Goal: Task Accomplishment & Management: Use online tool/utility

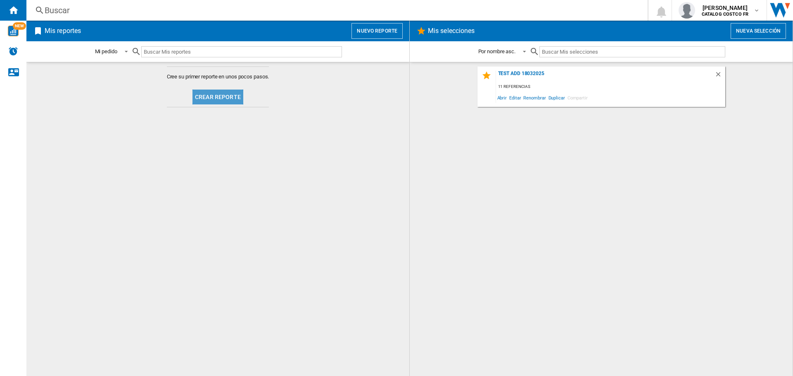
click at [222, 90] on button "Crear reporte" at bounding box center [217, 97] width 51 height 15
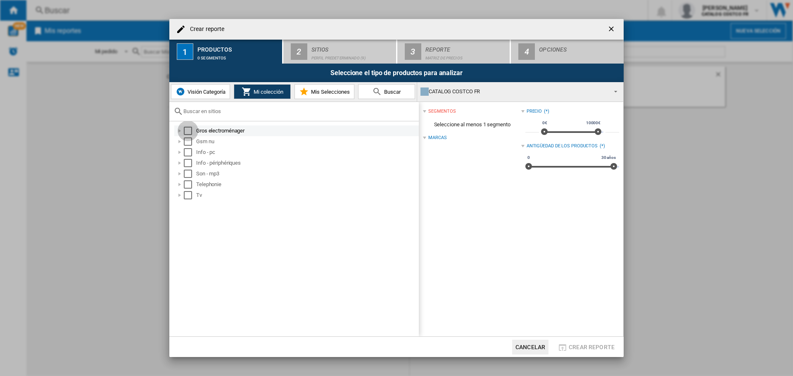
click at [188, 132] on div "Select" at bounding box center [188, 131] width 8 height 8
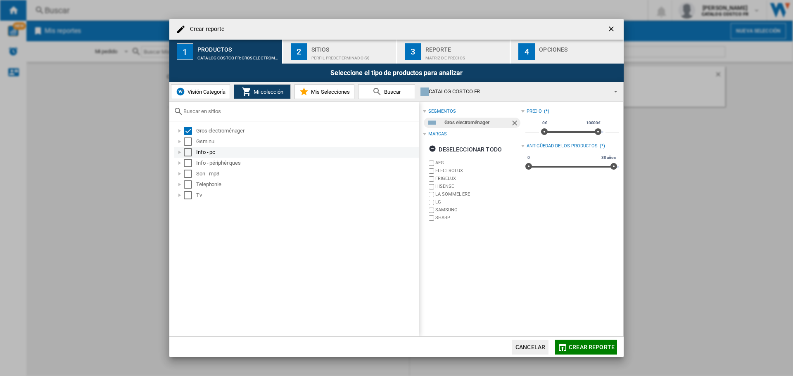
drag, startPoint x: 192, startPoint y: 140, endPoint x: 190, endPoint y: 152, distance: 12.2
click at [192, 140] on md-checkbox "Select" at bounding box center [190, 142] width 12 height 8
click at [187, 153] on div "Select" at bounding box center [188, 152] width 8 height 8
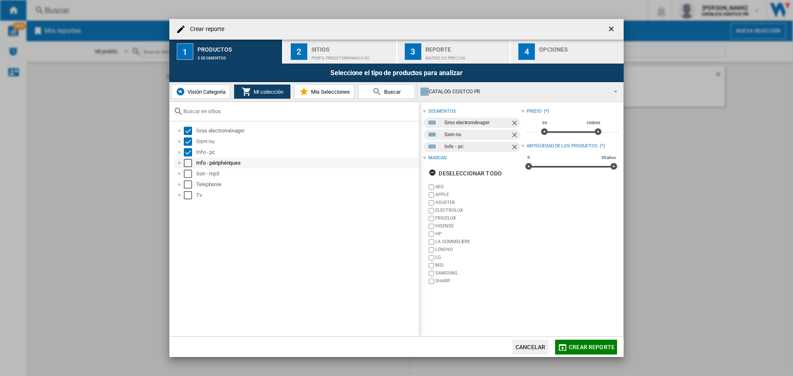
click at [188, 163] on div "Select" at bounding box center [188, 163] width 8 height 8
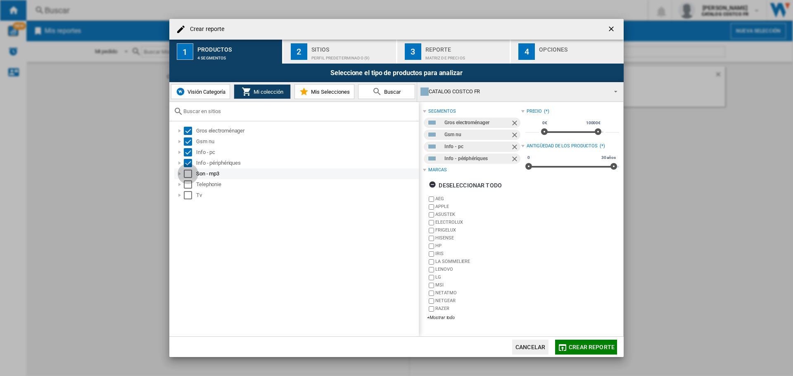
click at [188, 175] on div "Select" at bounding box center [188, 174] width 8 height 8
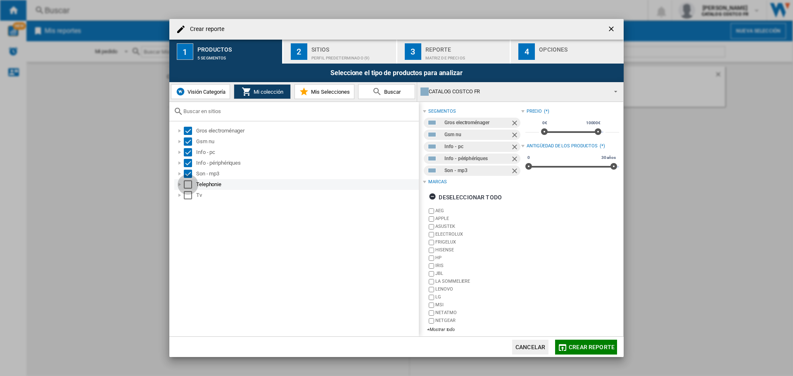
click at [187, 188] on div "Select" at bounding box center [188, 184] width 8 height 8
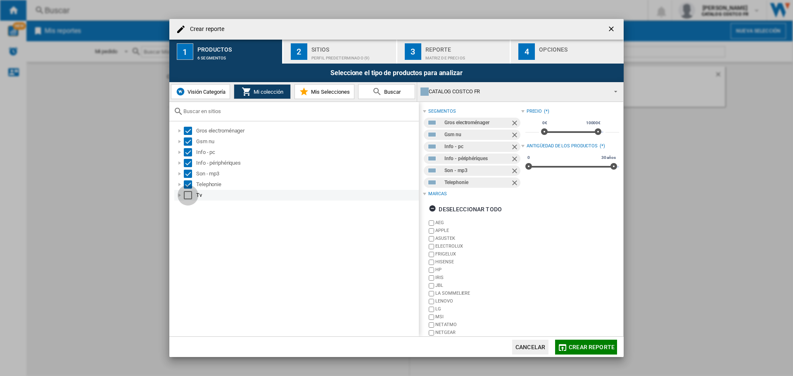
click at [187, 193] on div "Select" at bounding box center [188, 195] width 8 height 8
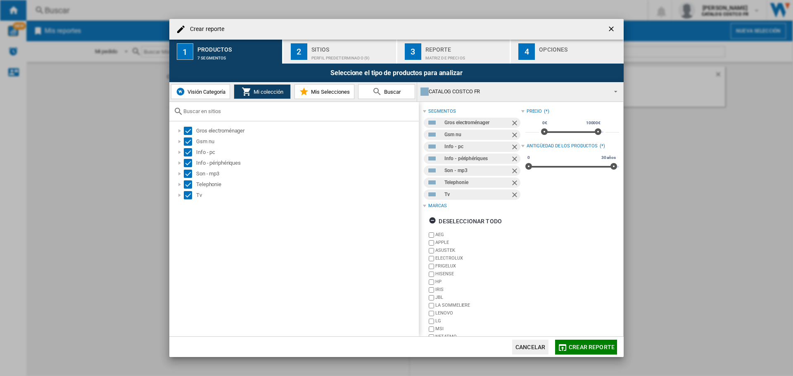
click at [318, 59] on div "Perfil predeterminado (9)" at bounding box center [351, 56] width 81 height 9
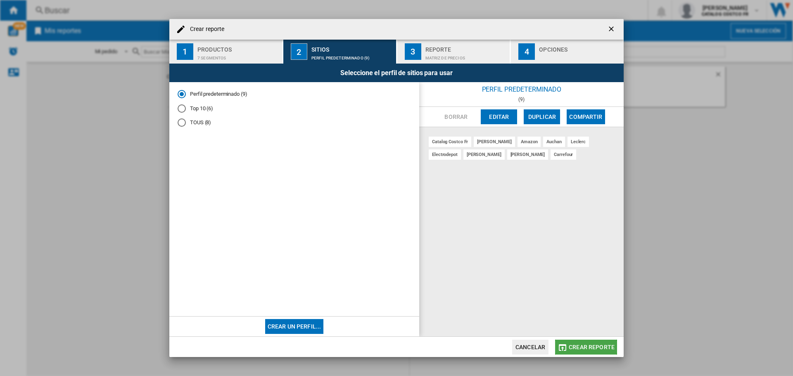
click at [567, 344] on md-icon "button" at bounding box center [563, 348] width 10 height 10
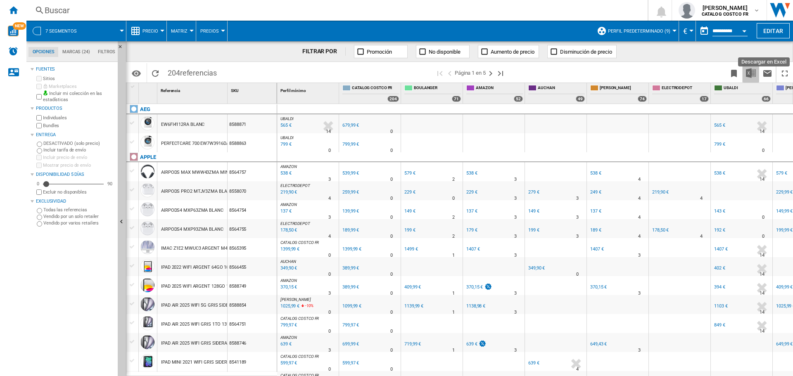
click at [754, 74] on img "Descargar en Excel" at bounding box center [751, 73] width 10 height 10
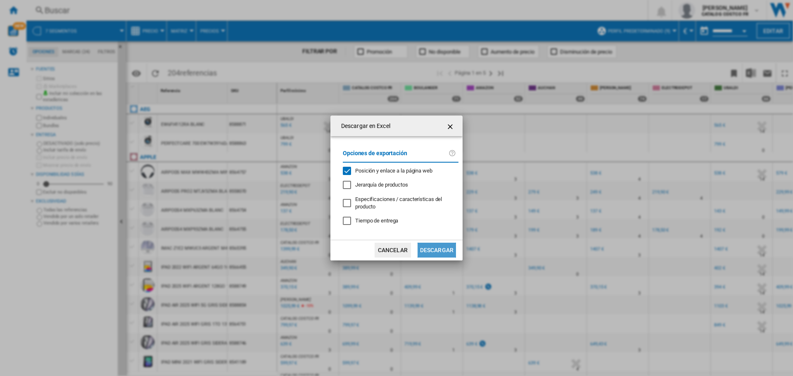
click at [446, 245] on button "Descargar" at bounding box center [437, 250] width 38 height 15
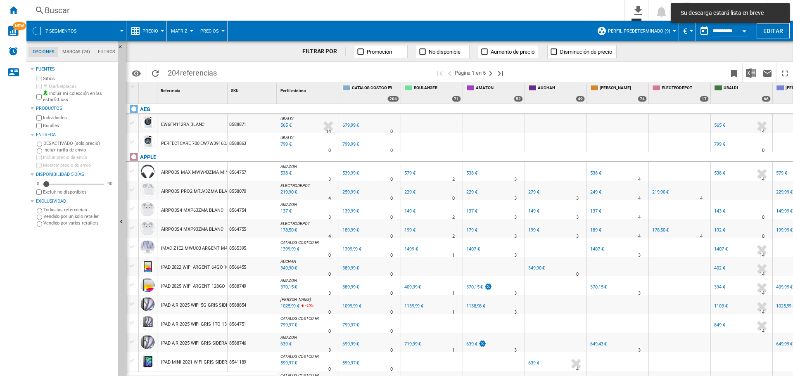
drag, startPoint x: 776, startPoint y: 42, endPoint x: 792, endPoint y: 56, distance: 21.4
click at [792, 56] on div "7 segmentos Precio Precio Matriz de precios Clasificación de precios Análisis B…" at bounding box center [409, 199] width 766 height 356
